Goal: Task Accomplishment & Management: Manage account settings

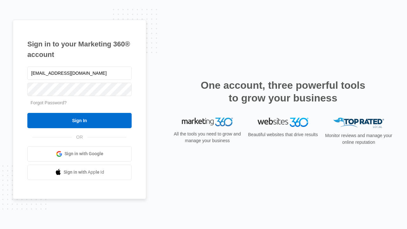
type input "[EMAIL_ADDRESS][DOMAIN_NAME]"
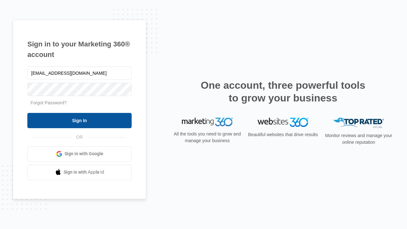
click at [79, 120] on input "Sign In" at bounding box center [79, 120] width 104 height 15
